Goal: Information Seeking & Learning: Learn about a topic

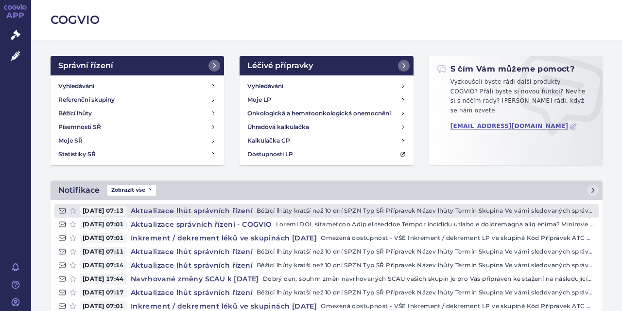
click at [199, 210] on h4 "Aktualizace lhůt správních řízení" at bounding box center [192, 211] width 130 height 10
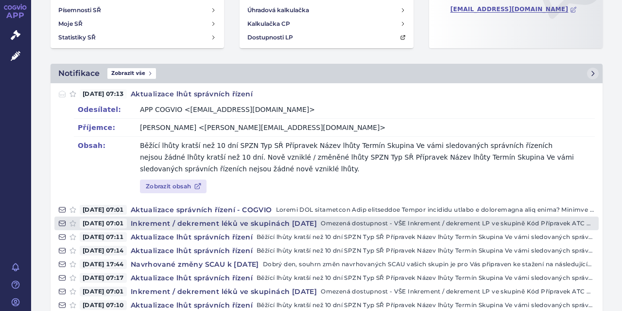
scroll to position [124, 0]
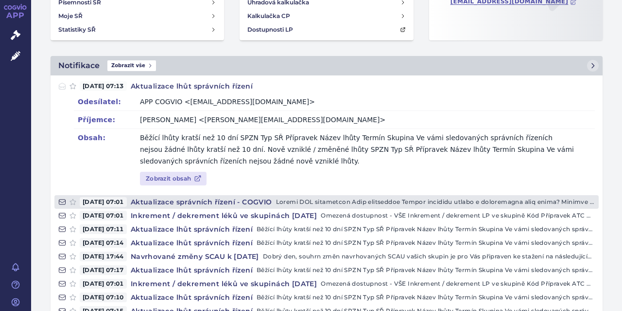
click at [182, 201] on h4 "Aktualizace správních řízení - COGVIO" at bounding box center [201, 202] width 149 height 10
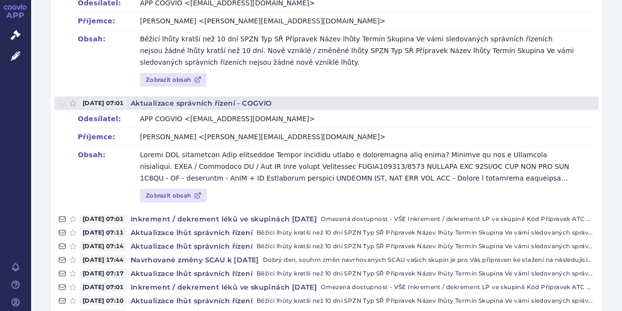
scroll to position [249, 0]
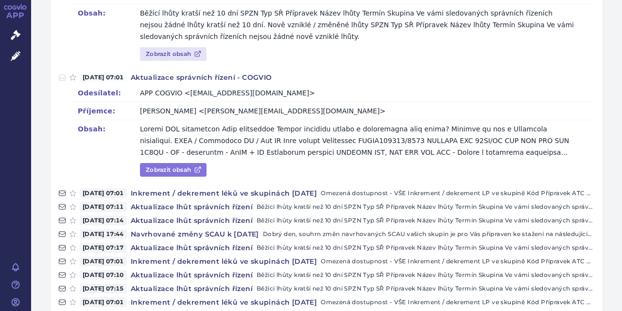
click at [173, 168] on link "Zobrazit obsah" at bounding box center [173, 170] width 67 height 14
click at [171, 167] on link "Zobrazit obsah" at bounding box center [173, 170] width 67 height 14
click at [159, 167] on link "Zobrazit obsah" at bounding box center [173, 170] width 67 height 14
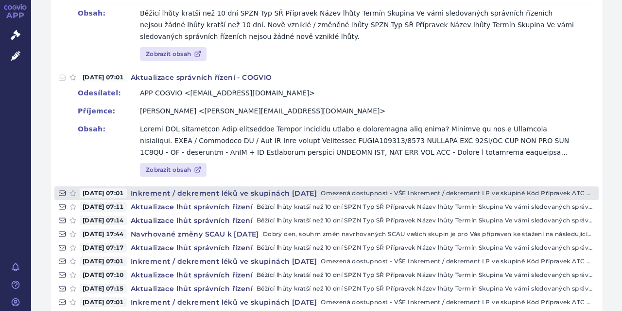
click at [185, 192] on h4 "Inkrement / dekrement léků ve skupinách [DATE]" at bounding box center [224, 193] width 194 height 10
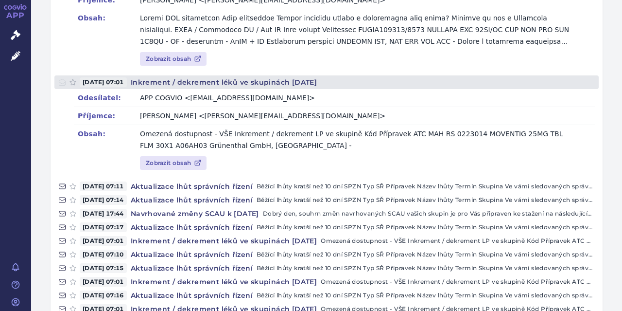
scroll to position [373, 0]
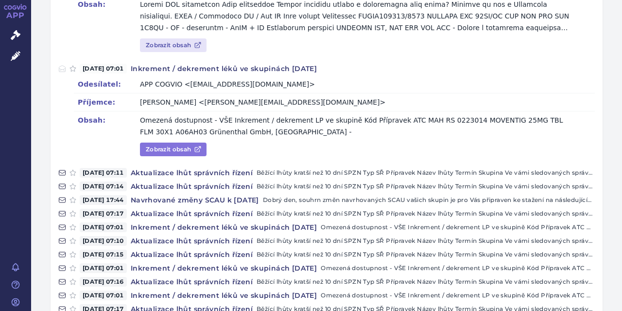
click at [184, 151] on link "Zobrazit obsah" at bounding box center [173, 149] width 67 height 14
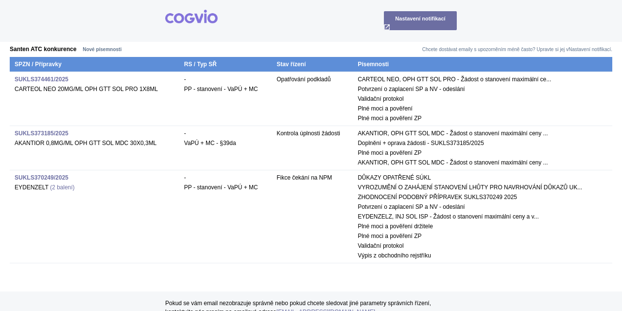
click at [43, 130] on strong "SUKLS373185/2025" at bounding box center [42, 133] width 54 height 7
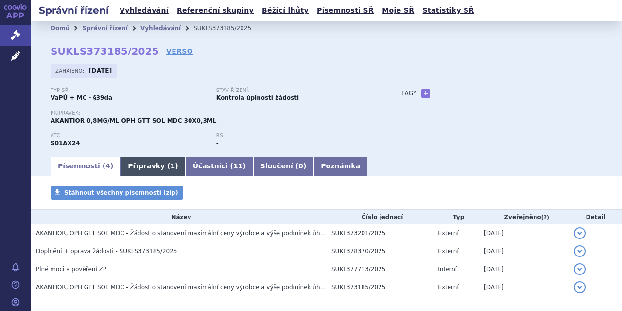
scroll to position [43, 0]
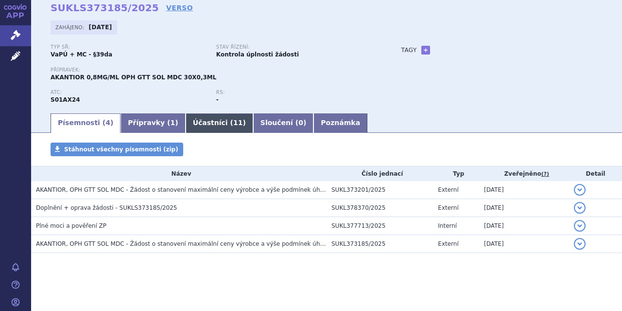
click at [197, 123] on link "Účastníci ( 11 )" at bounding box center [220, 122] width 68 height 19
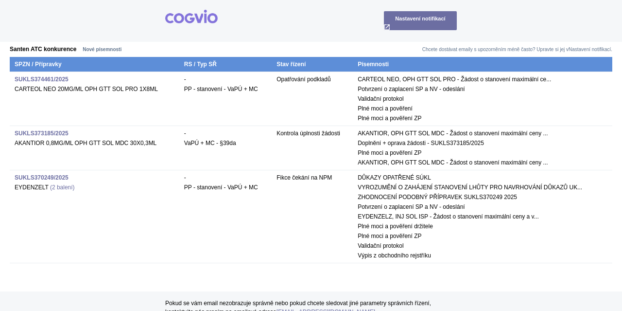
click at [38, 76] on strong "SUKLS374461/2025" at bounding box center [42, 79] width 54 height 7
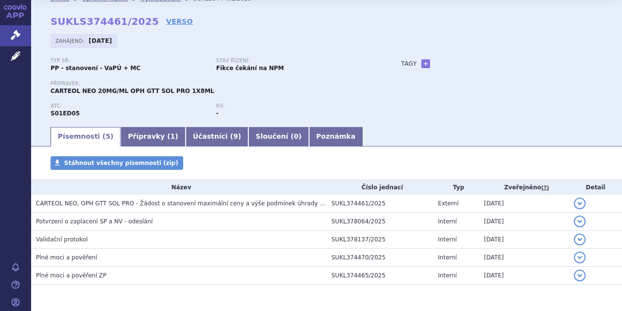
scroll to position [61, 0]
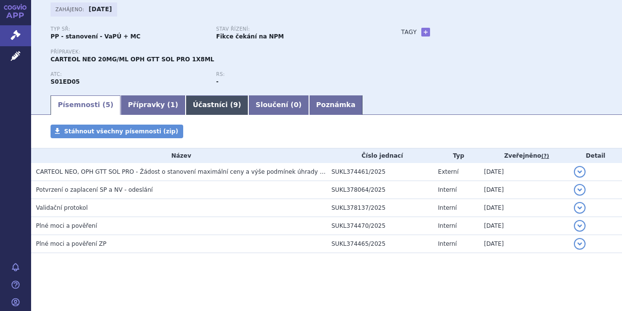
click at [202, 105] on link "Účastníci ( 9 )" at bounding box center [217, 104] width 63 height 19
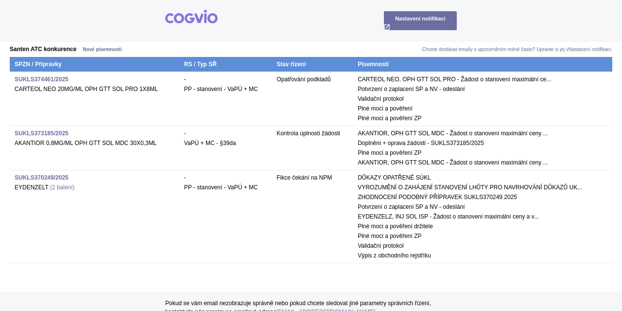
scroll to position [35, 0]
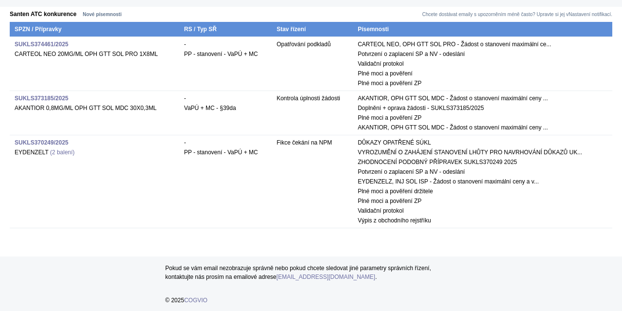
click at [35, 139] on strong "SUKLS370249/2025" at bounding box center [42, 142] width 54 height 7
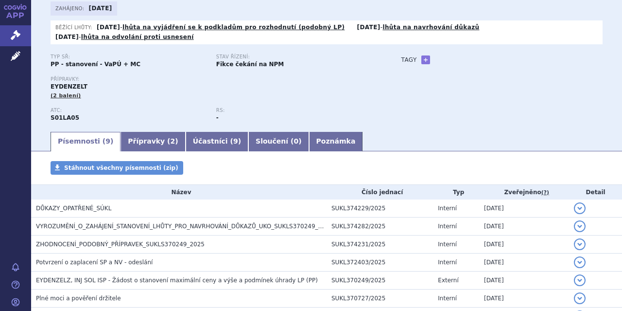
scroll to position [124, 0]
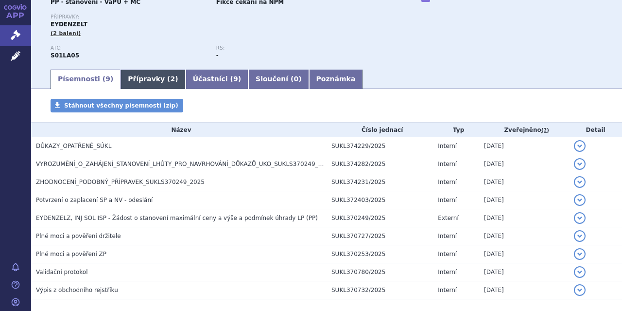
click at [142, 70] on link "Přípravky ( 2 )" at bounding box center [153, 78] width 65 height 19
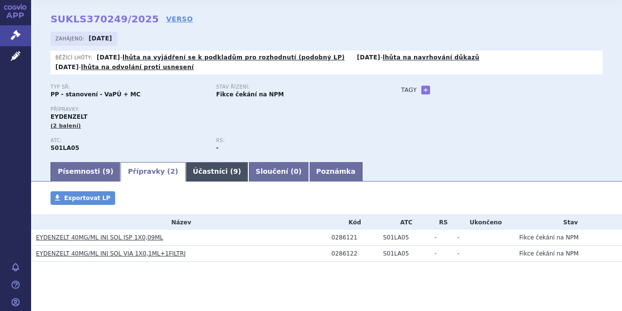
click at [198, 162] on link "Účastníci ( 9 )" at bounding box center [217, 171] width 63 height 19
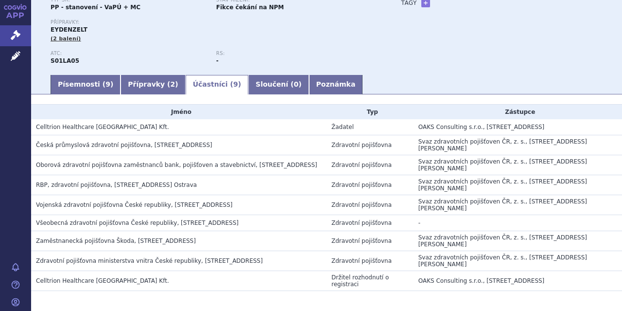
scroll to position [147, 0]
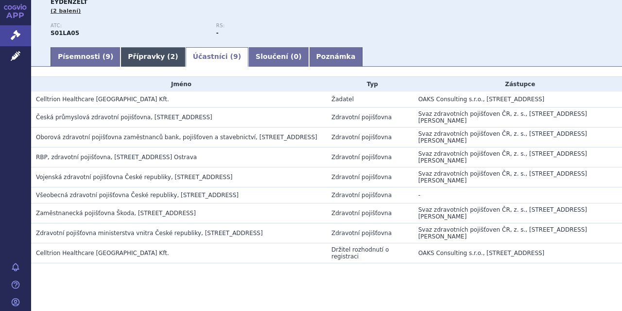
click at [142, 50] on link "Přípravky ( 2 )" at bounding box center [153, 56] width 65 height 19
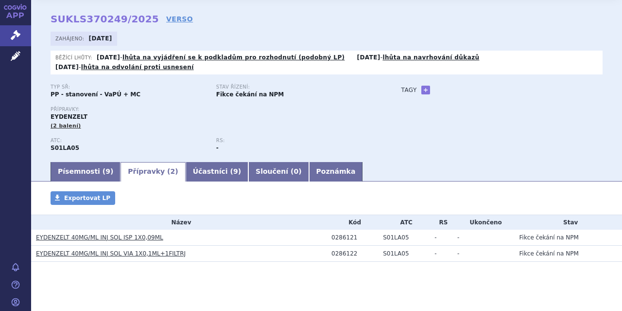
click at [88, 234] on link "EYDENZELT 40MG/ML INJ SOL ISP 1X0,09ML" at bounding box center [99, 237] width 127 height 7
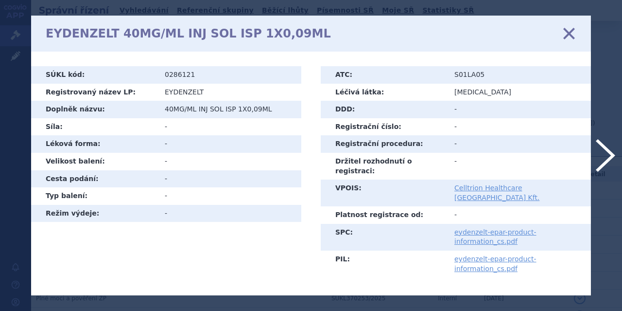
click at [569, 33] on icon at bounding box center [569, 33] width 20 height 20
